Goal: Information Seeking & Learning: Learn about a topic

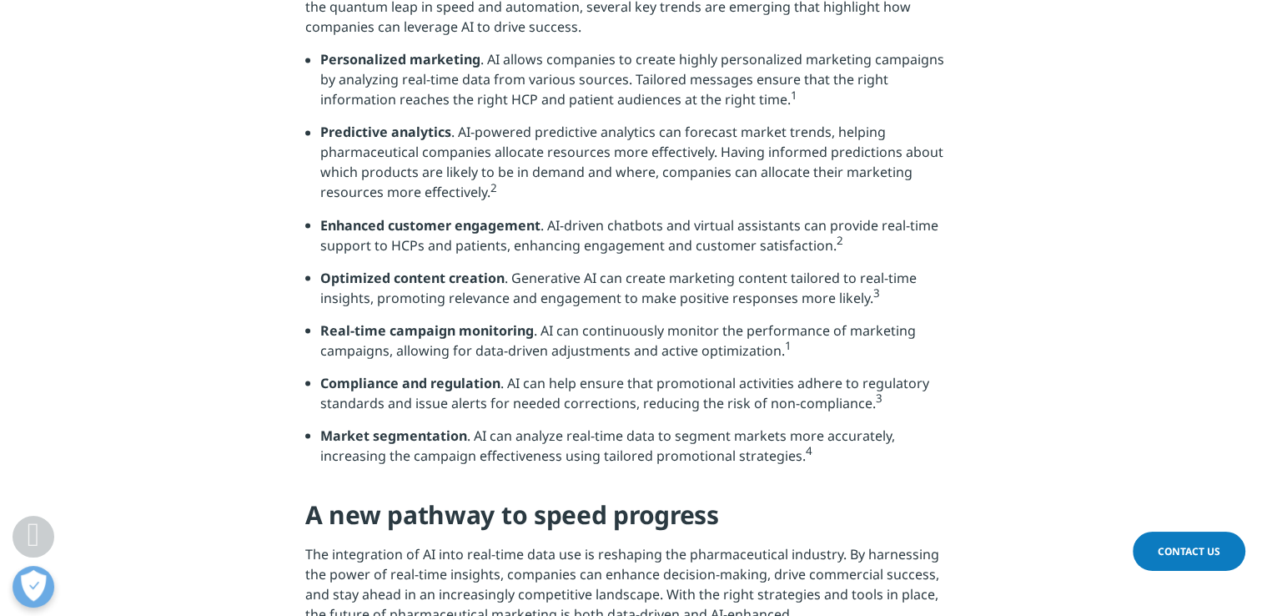
scroll to position [2933, 0]
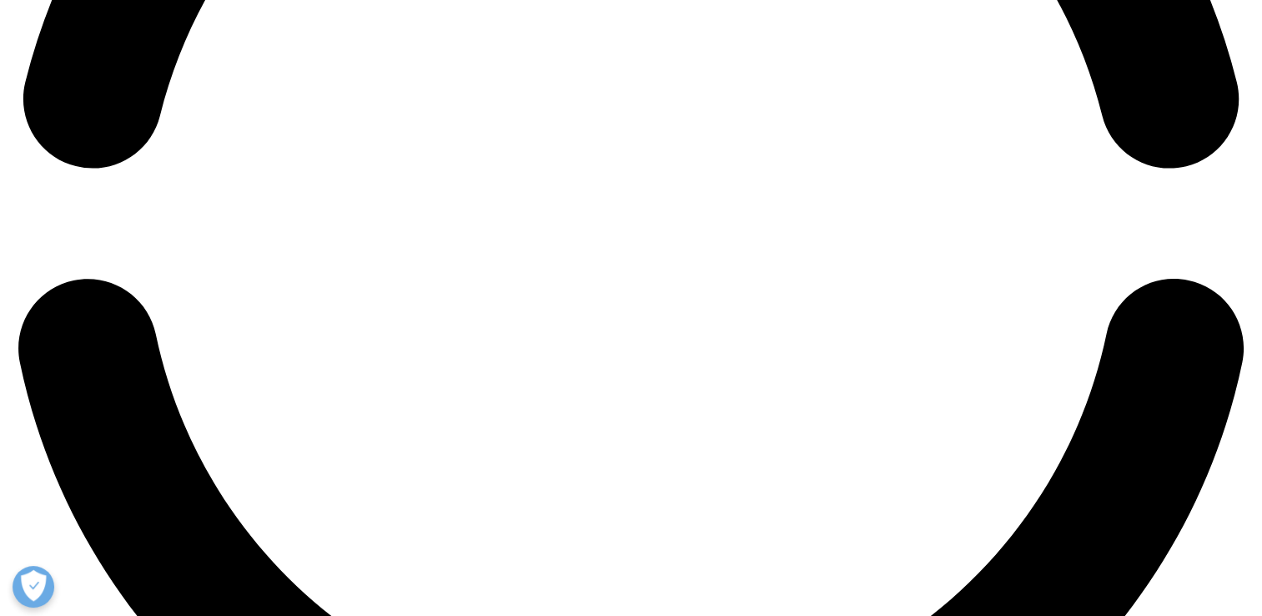
scroll to position [2918, 0]
drag, startPoint x: 320, startPoint y: 133, endPoint x: 878, endPoint y: 582, distance: 715.1
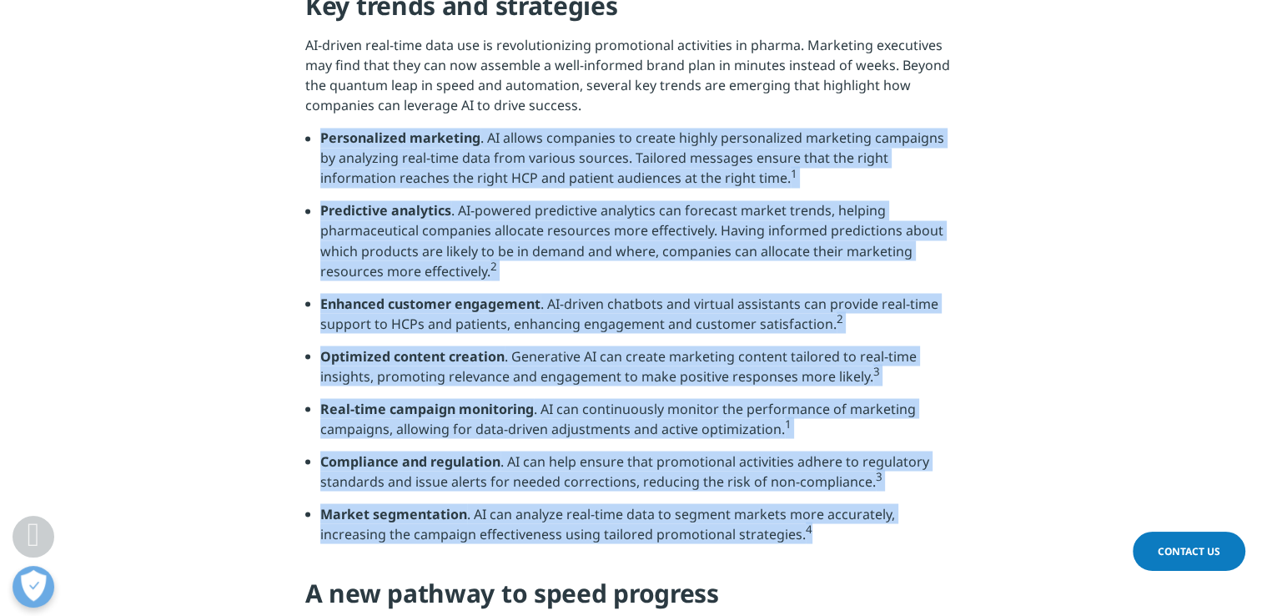
click at [878, 556] on ul "Personalized marketing . AI allows companies to create highly personalized mark…" at bounding box center [631, 342] width 652 height 428
copy ul "Personalized marketing . AI allows companies to create highly personalized mark…"
click at [482, 381] on li "Optimized content creation . Generative AI can create marketing content tailore…" at bounding box center [638, 371] width 637 height 53
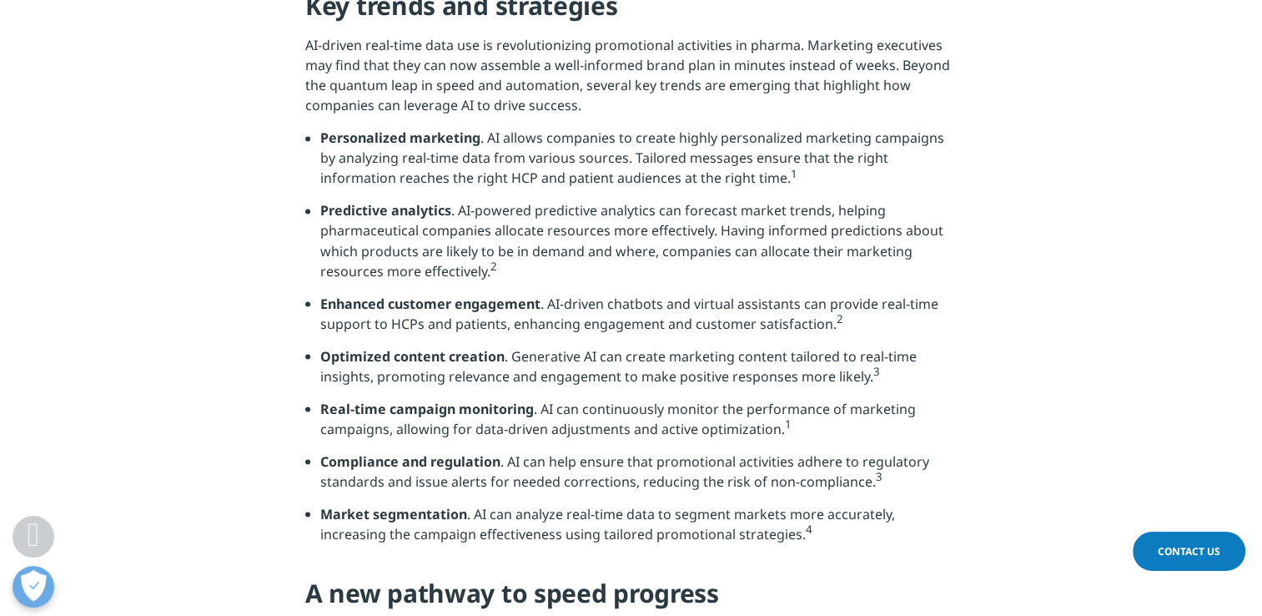
click at [577, 451] on li "Real-time campaign monitoring . AI can continuously monitor the performance of …" at bounding box center [638, 424] width 637 height 53
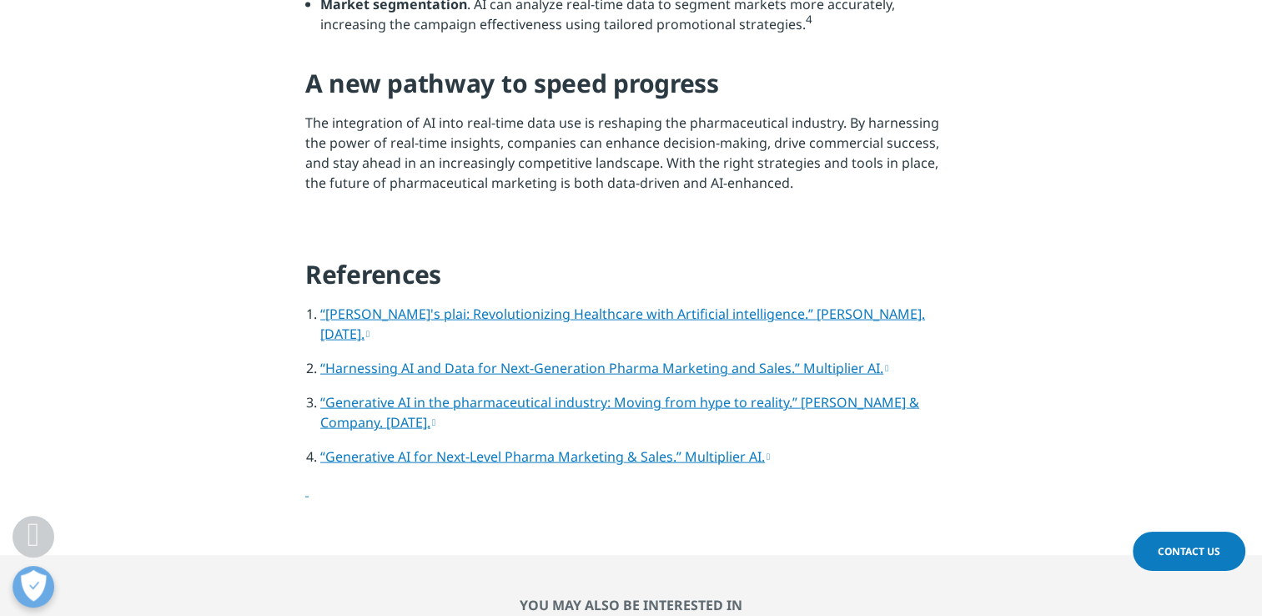
scroll to position [3507, 0]
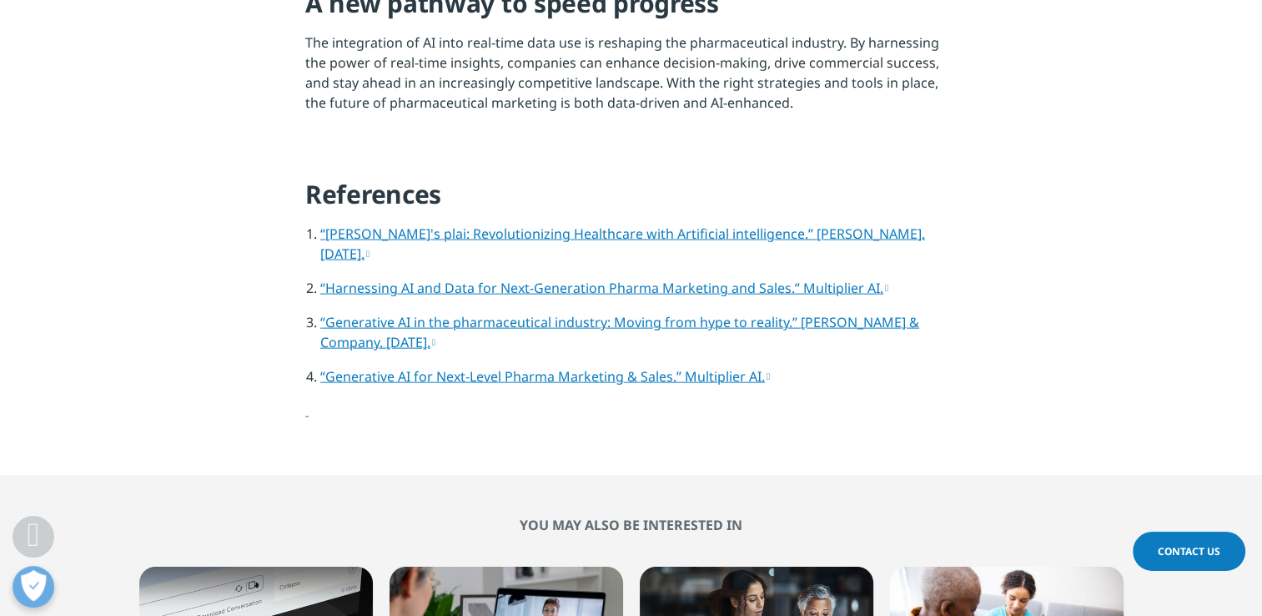
click at [561, 336] on link "“Generative AI in the pharmaceutical industry: Moving from hype to reality.” [P…" at bounding box center [619, 332] width 599 height 38
